Goal: Information Seeking & Learning: Find contact information

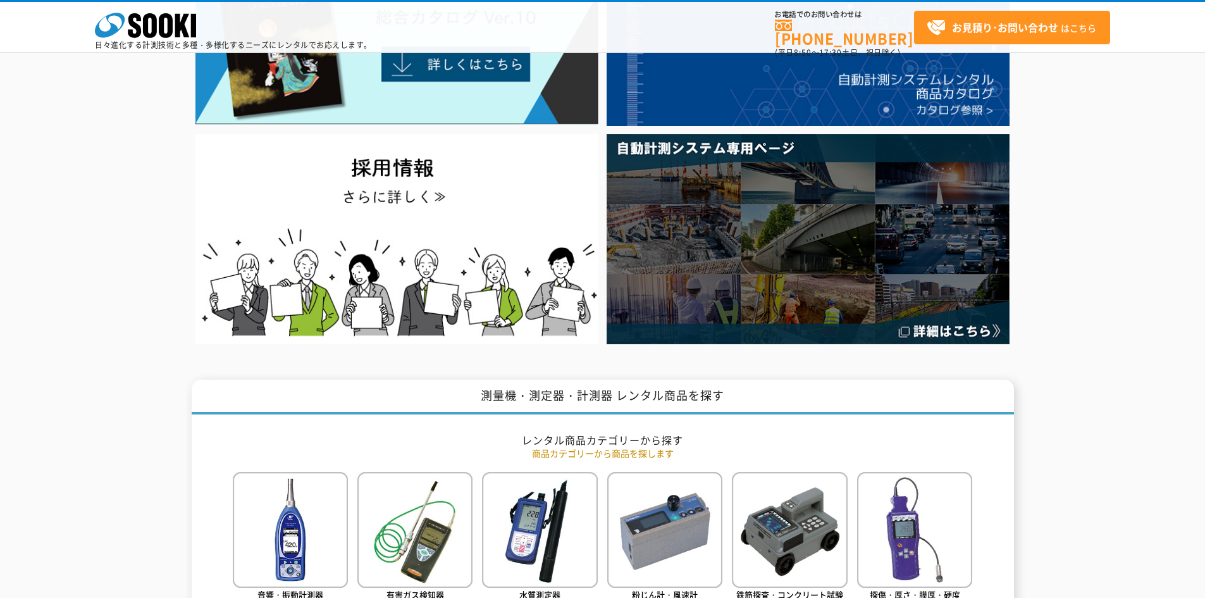
scroll to position [63, 0]
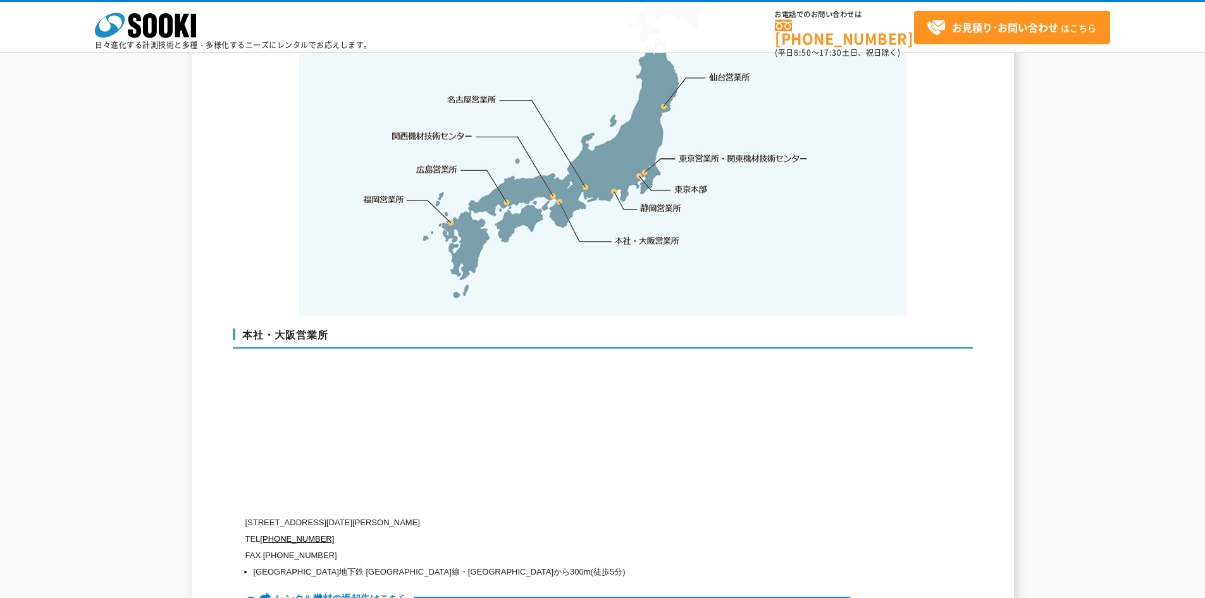
scroll to position [2783, 0]
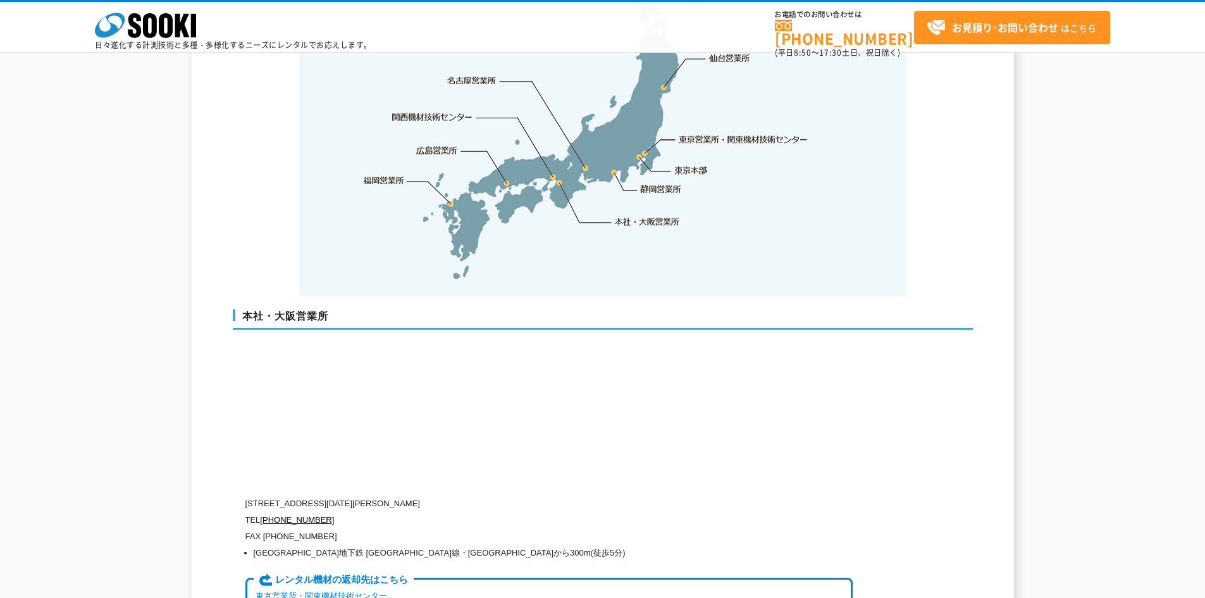
click at [757, 133] on link "東京営業所・関東機材技術センター" at bounding box center [744, 139] width 130 height 13
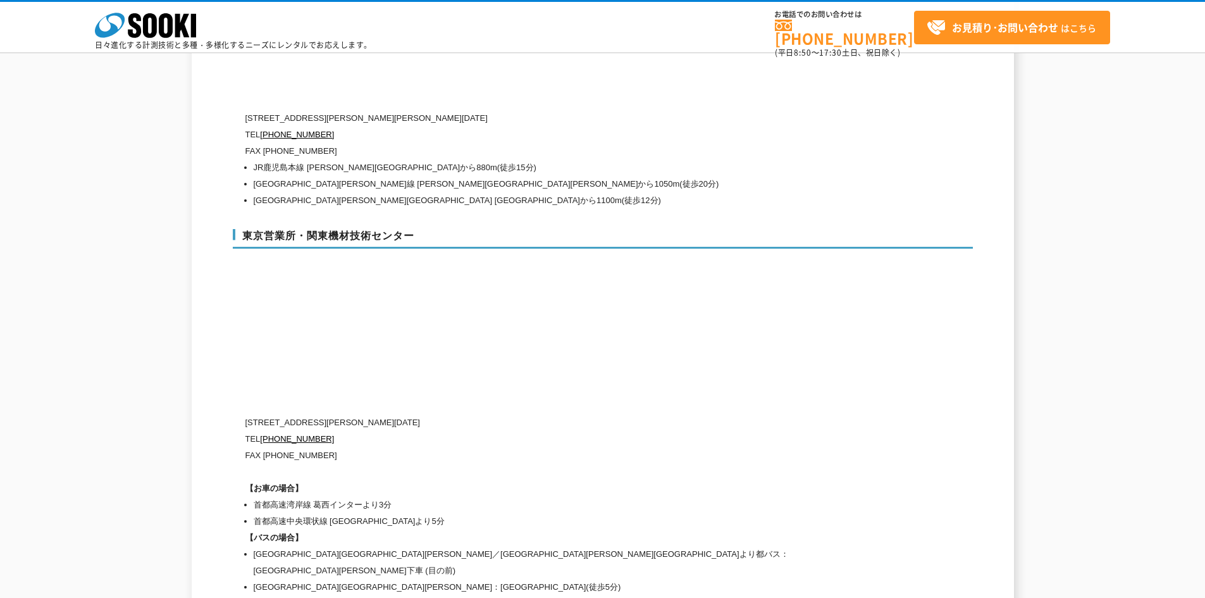
scroll to position [5218, 0]
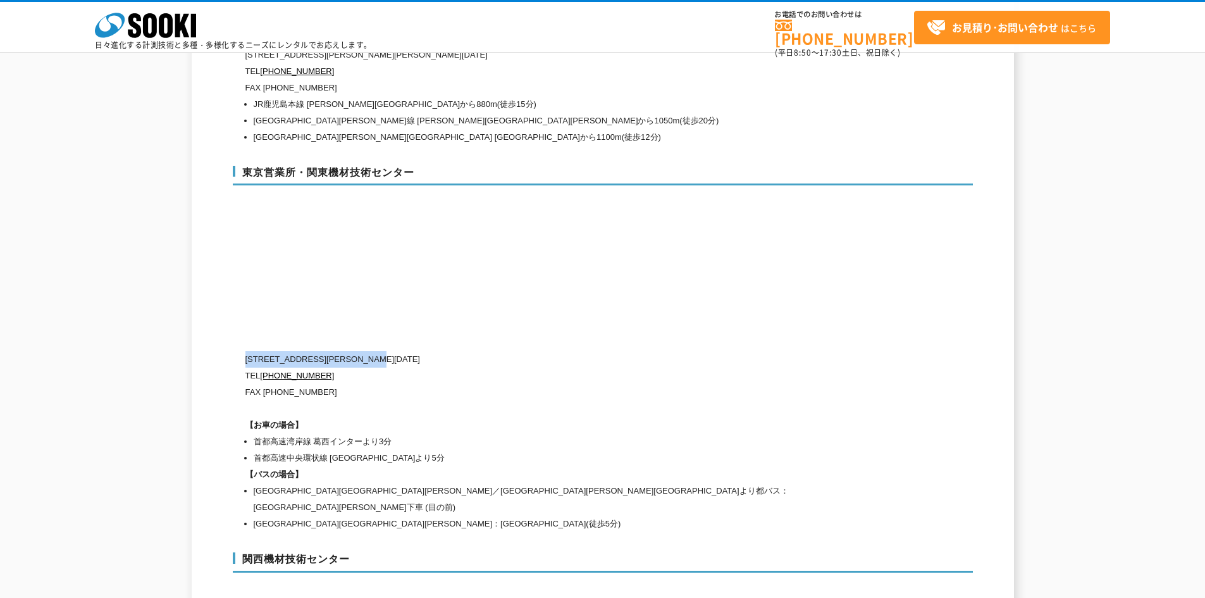
drag, startPoint x: 419, startPoint y: 329, endPoint x: 246, endPoint y: 333, distance: 173.4
click at [246, 351] on p "[STREET_ADDRESS][PERSON_NAME][DATE]" at bounding box center [548, 359] width 607 height 16
copy p "[STREET_ADDRESS][PERSON_NAME][DATE]"
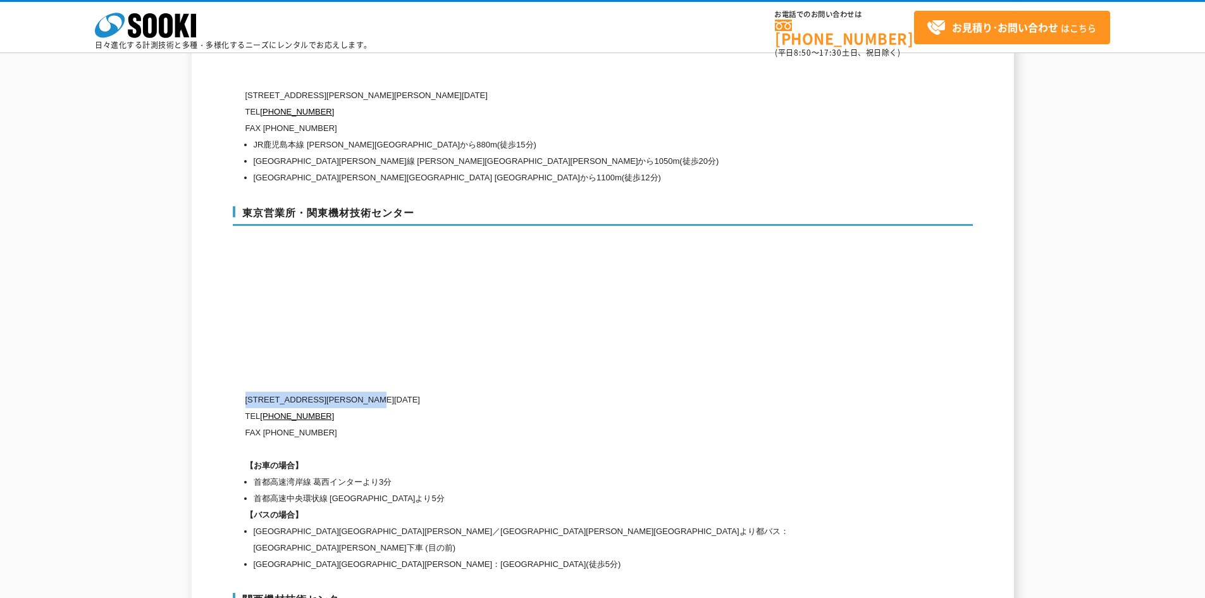
scroll to position [5154, 0]
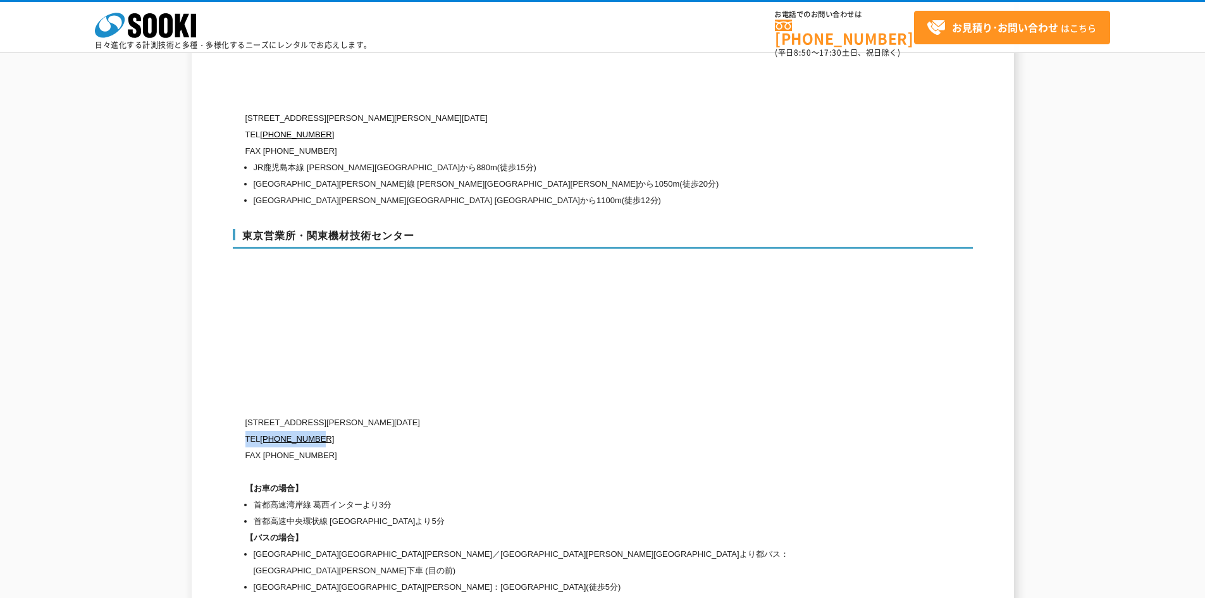
drag, startPoint x: 330, startPoint y: 412, endPoint x: 246, endPoint y: 412, distance: 84.1
click at [246, 431] on p "TEL [PHONE_NUMBER]" at bounding box center [548, 439] width 607 height 16
copy p "TEL [PHONE_NUMBER]"
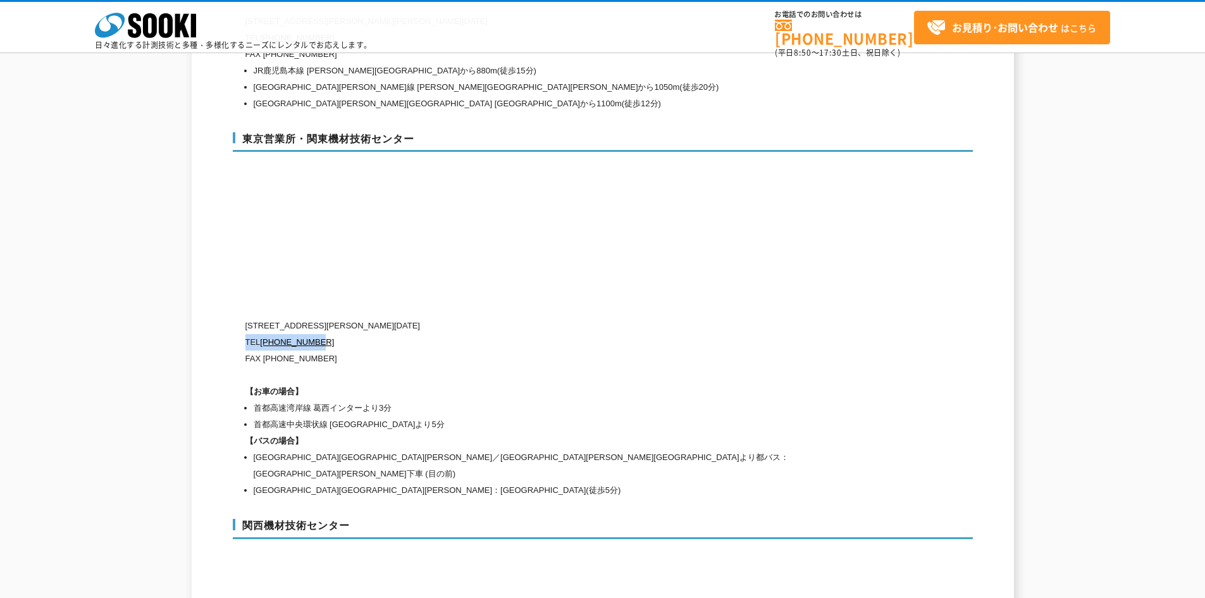
scroll to position [5250, 0]
